Goal: Check status

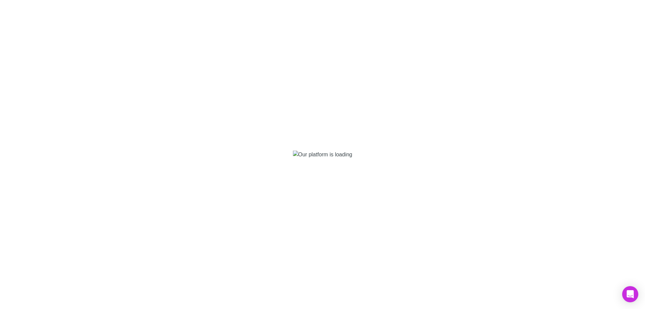
select select "****"
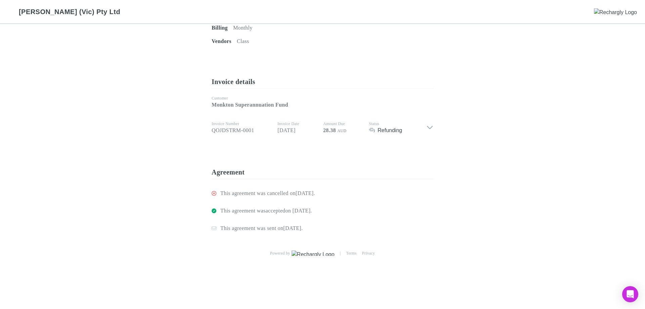
scroll to position [297, 0]
drag, startPoint x: 304, startPoint y: 194, endPoint x: 333, endPoint y: 194, distance: 28.5
click at [333, 194] on div "This agreement was cancelled on [DATE] ." at bounding box center [322, 192] width 222 height 17
copy p "[DATE] ."
click at [305, 152] on div "Invoice details Customer Monkton Superannuation Fund Invoice Number QOJDSTRM-00…" at bounding box center [322, 117] width 222 height 90
